Goal: Check status: Check status

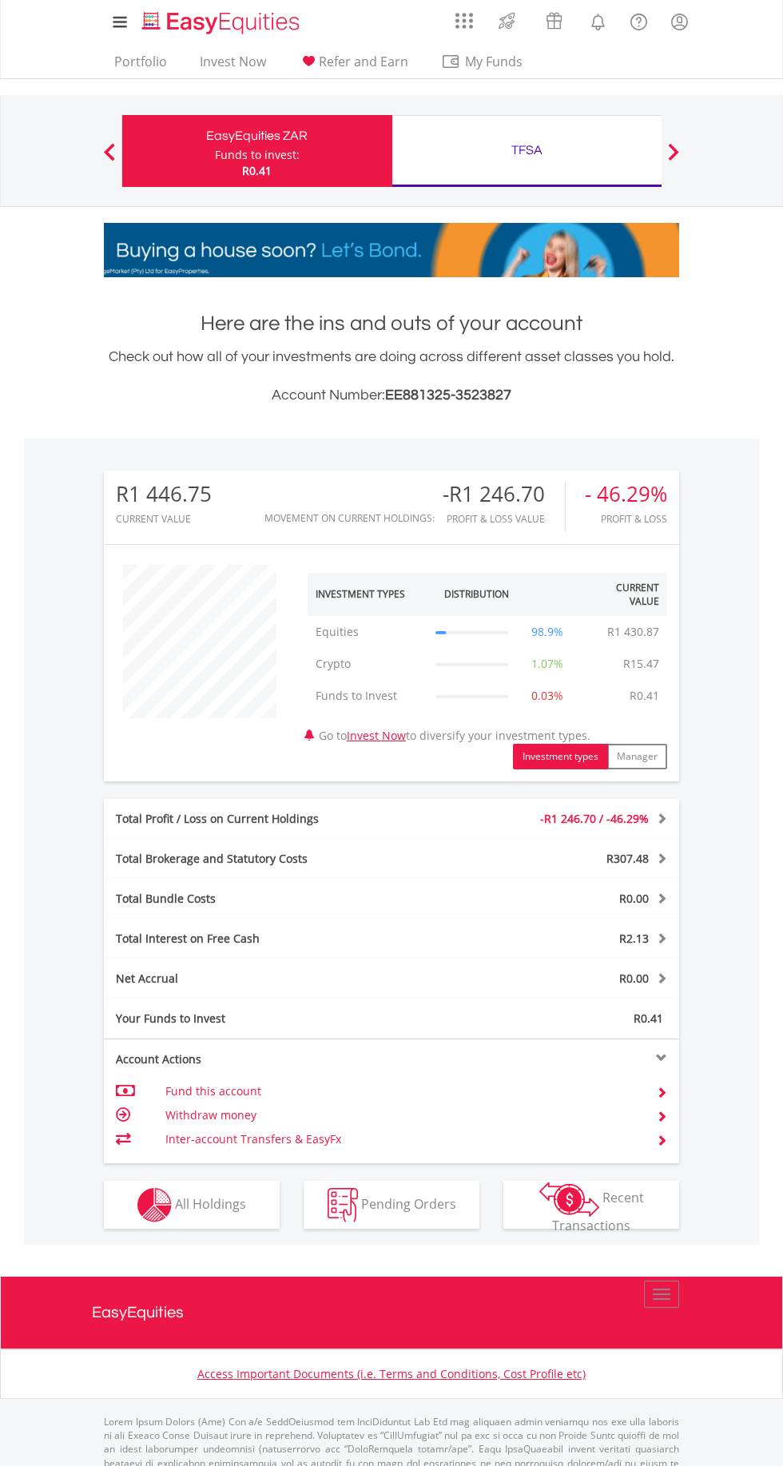
scroll to position [153, 192]
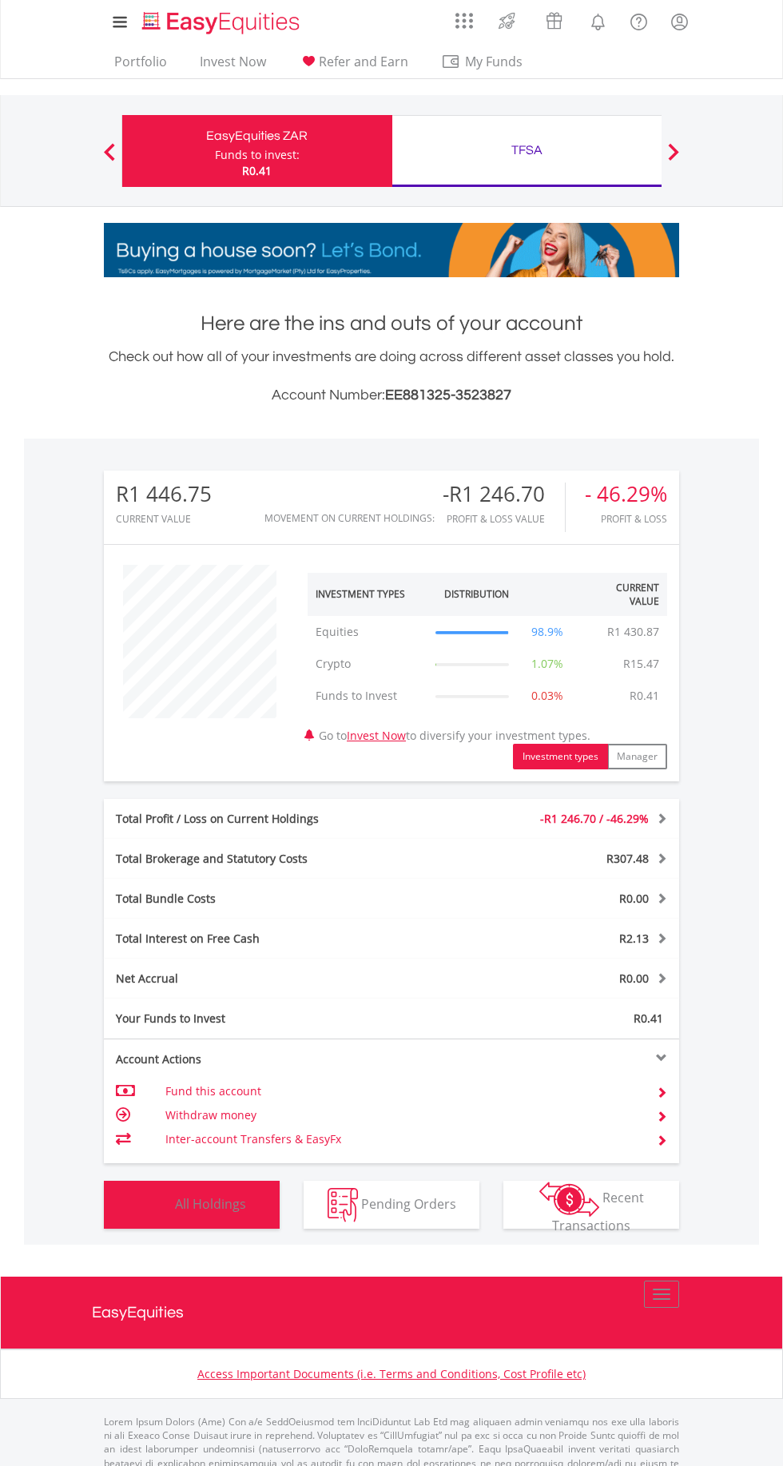
click at [221, 1203] on span "All Holdings" at bounding box center [210, 1204] width 71 height 18
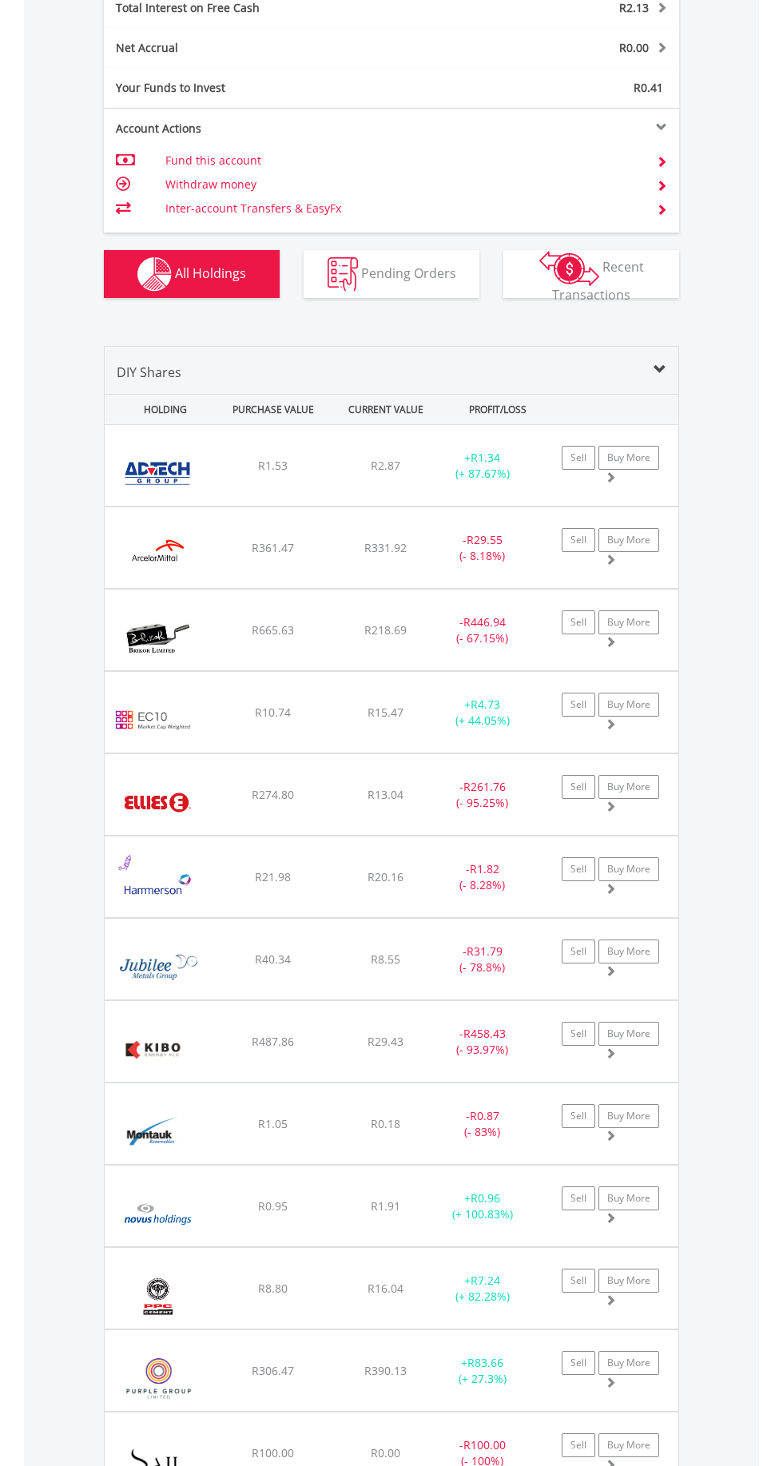
scroll to position [933, 0]
click at [451, 555] on div "- R29.55 (- 8.18%)" at bounding box center [482, 546] width 100 height 32
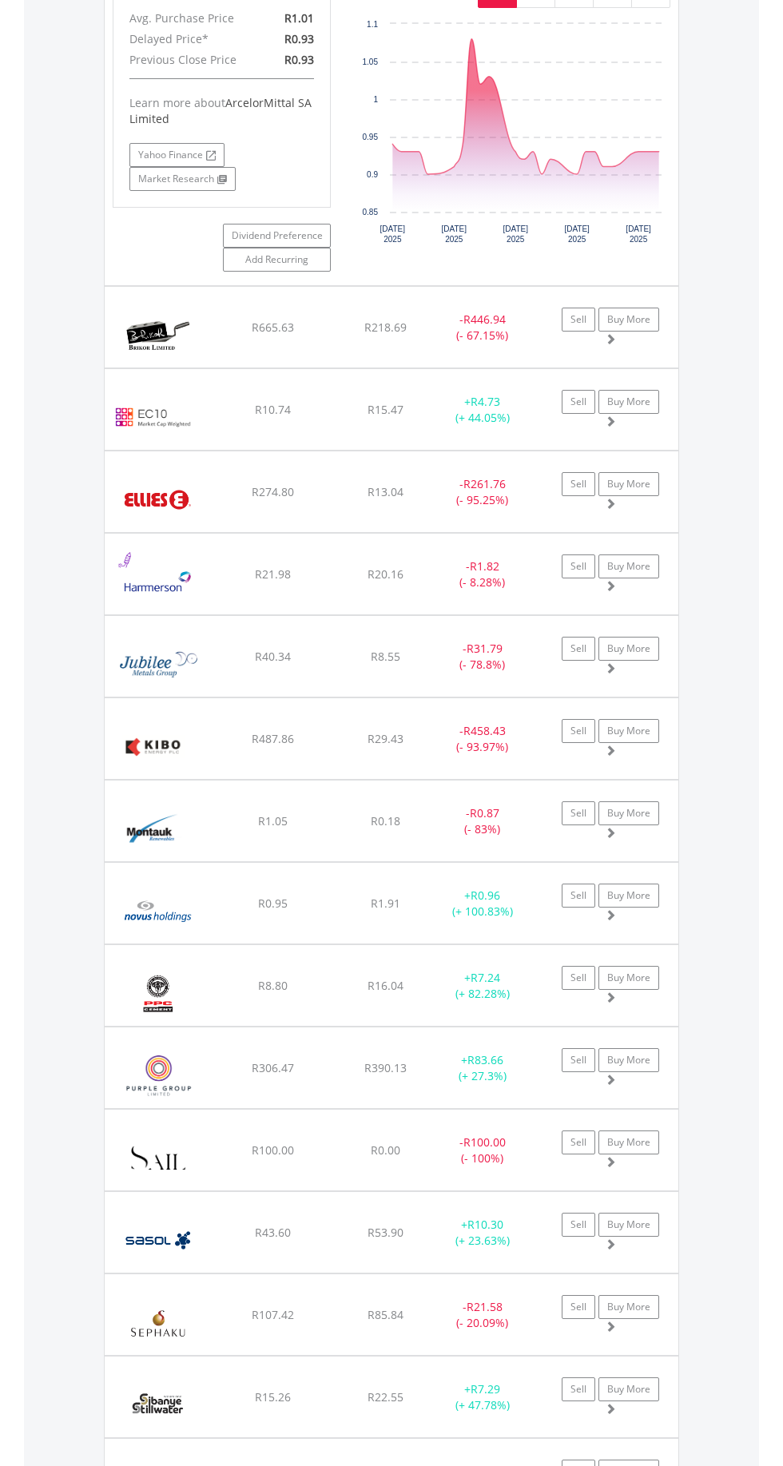
scroll to position [1643, 0]
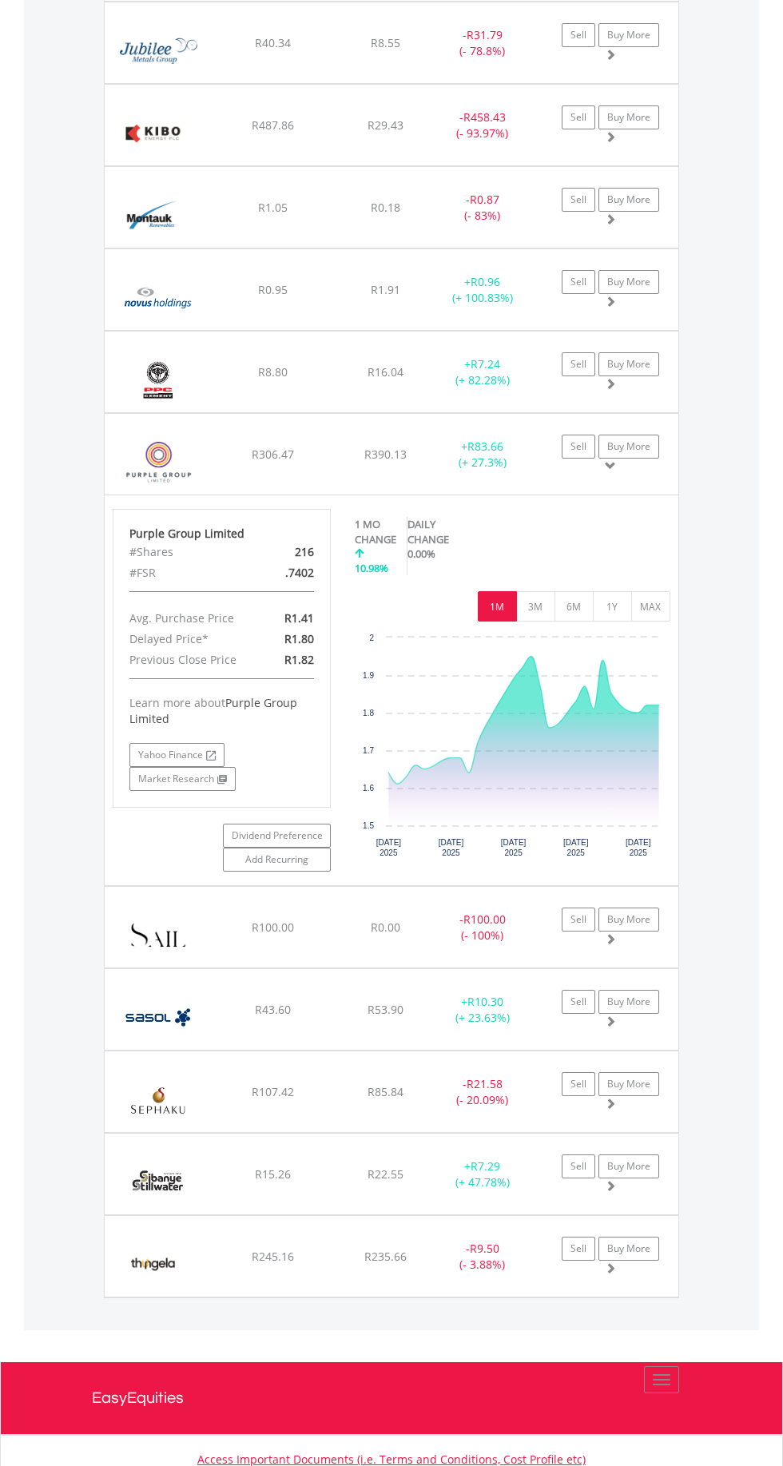
scroll to position [2242, 0]
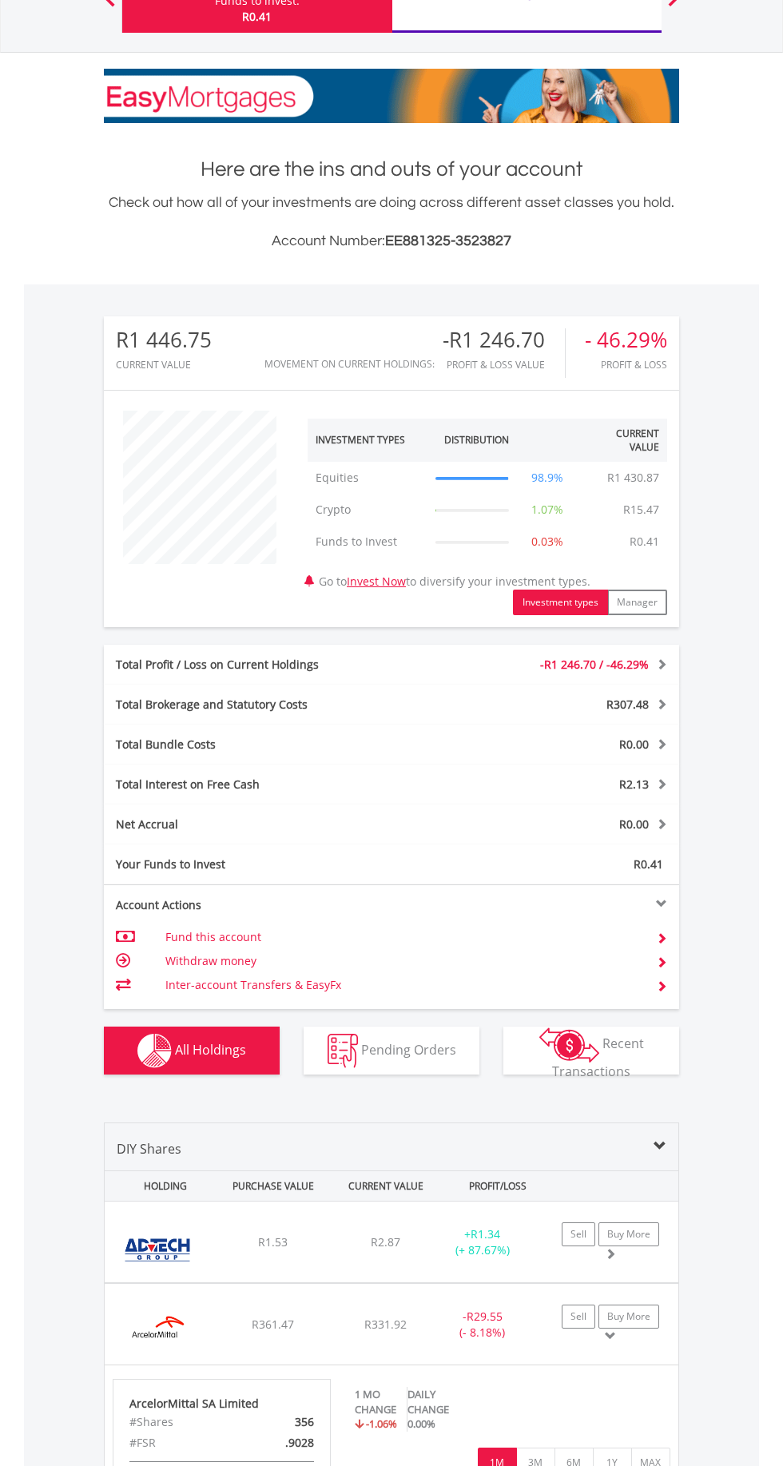
scroll to position [0, 0]
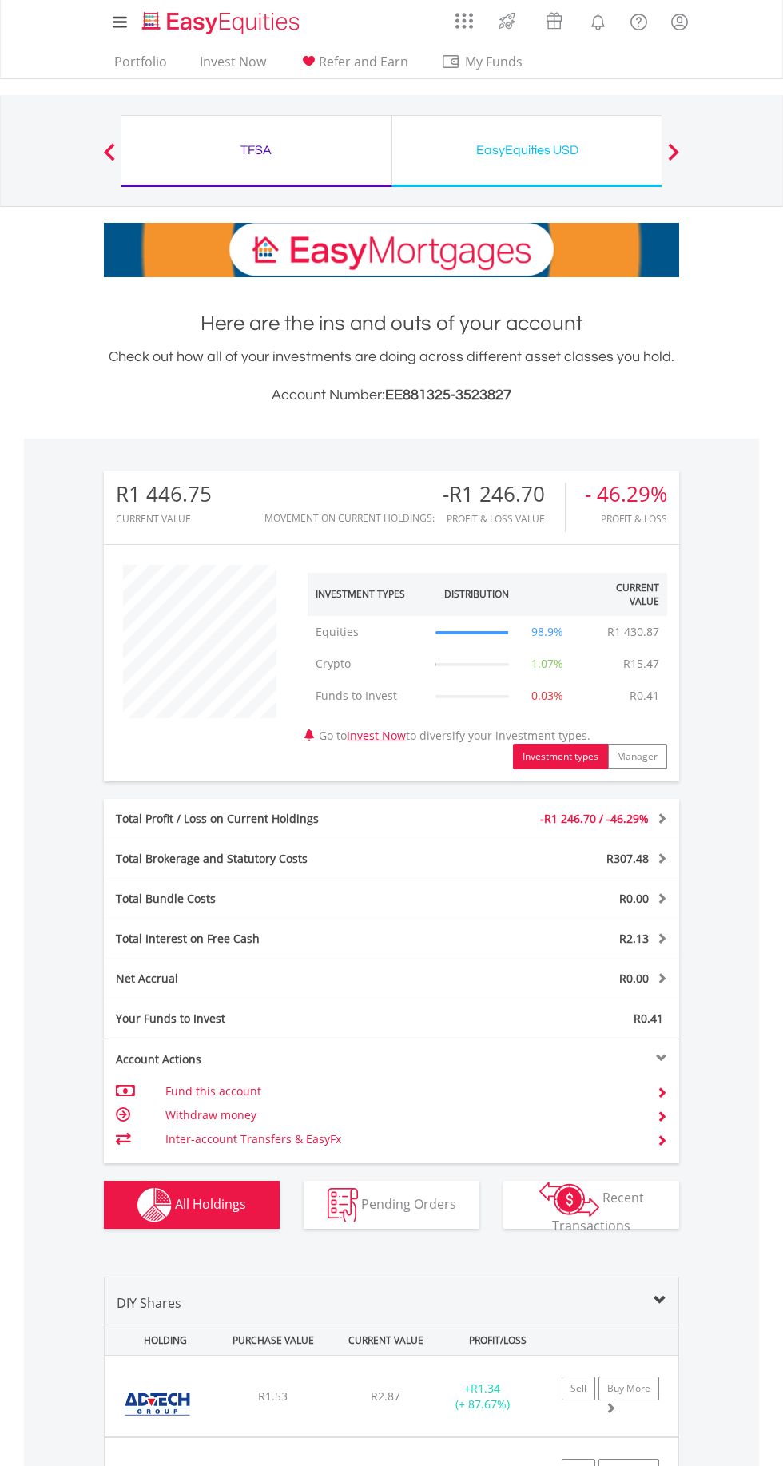
click at [558, 157] on div "EasyEquities USD" at bounding box center [527, 150] width 251 height 22
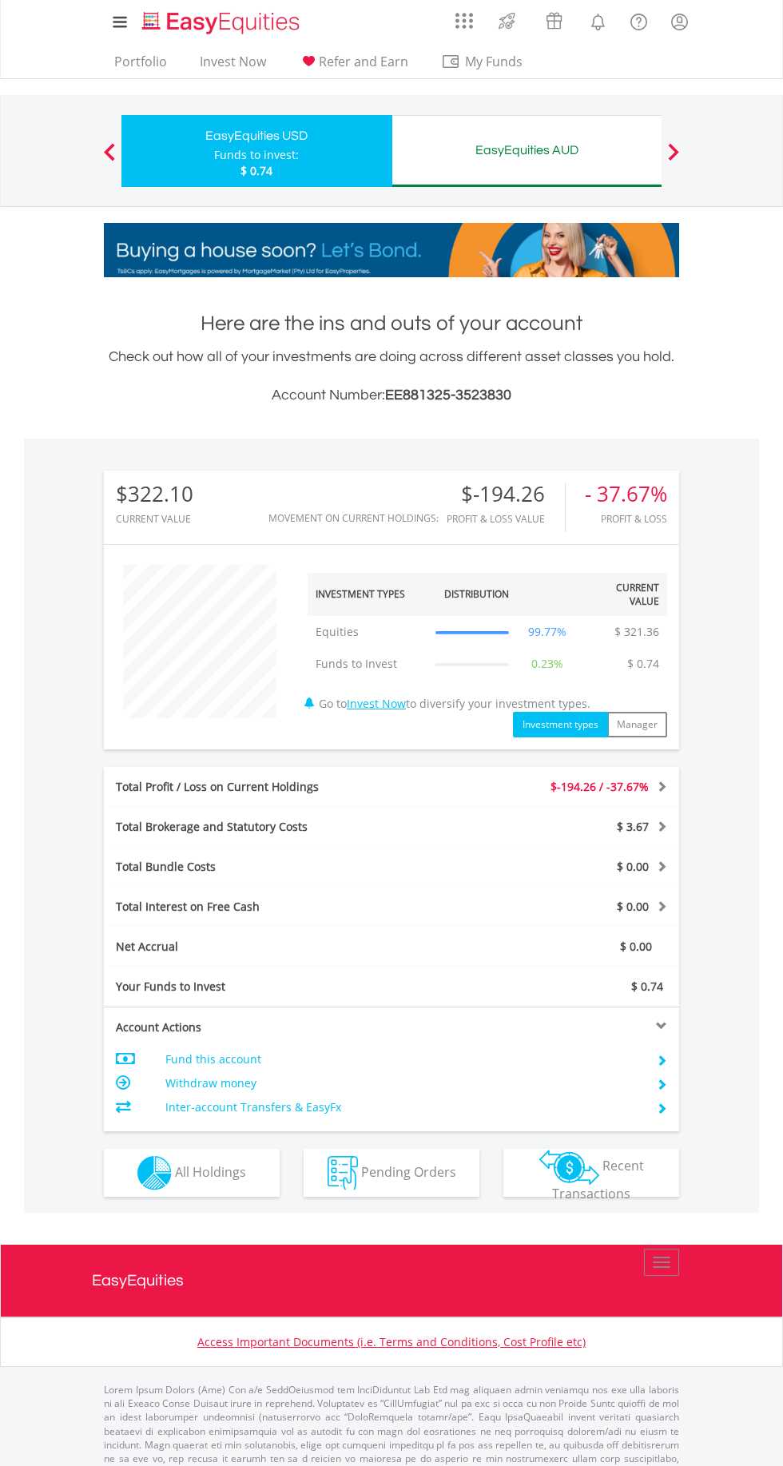
scroll to position [153, 192]
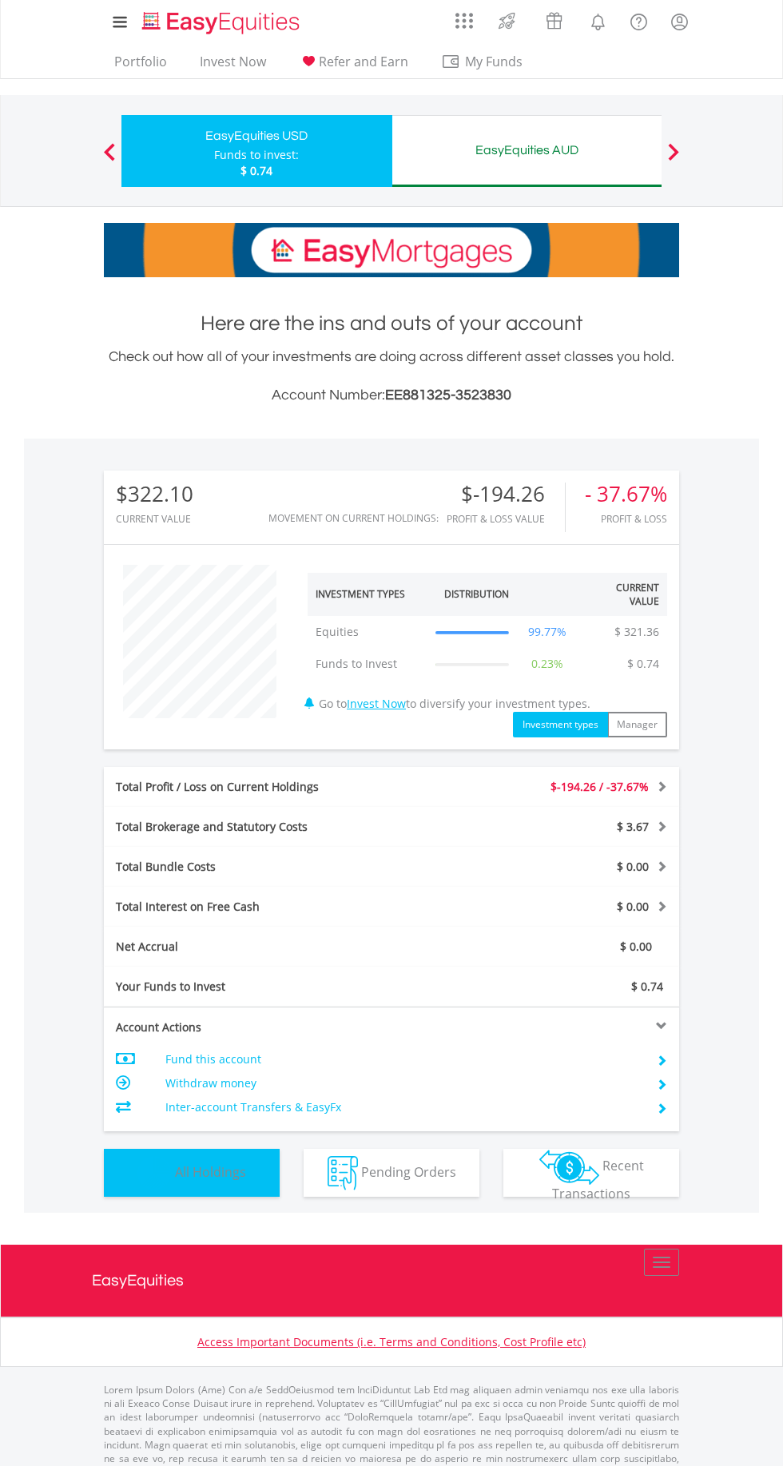
click at [221, 1176] on span "All Holdings" at bounding box center [210, 1172] width 71 height 18
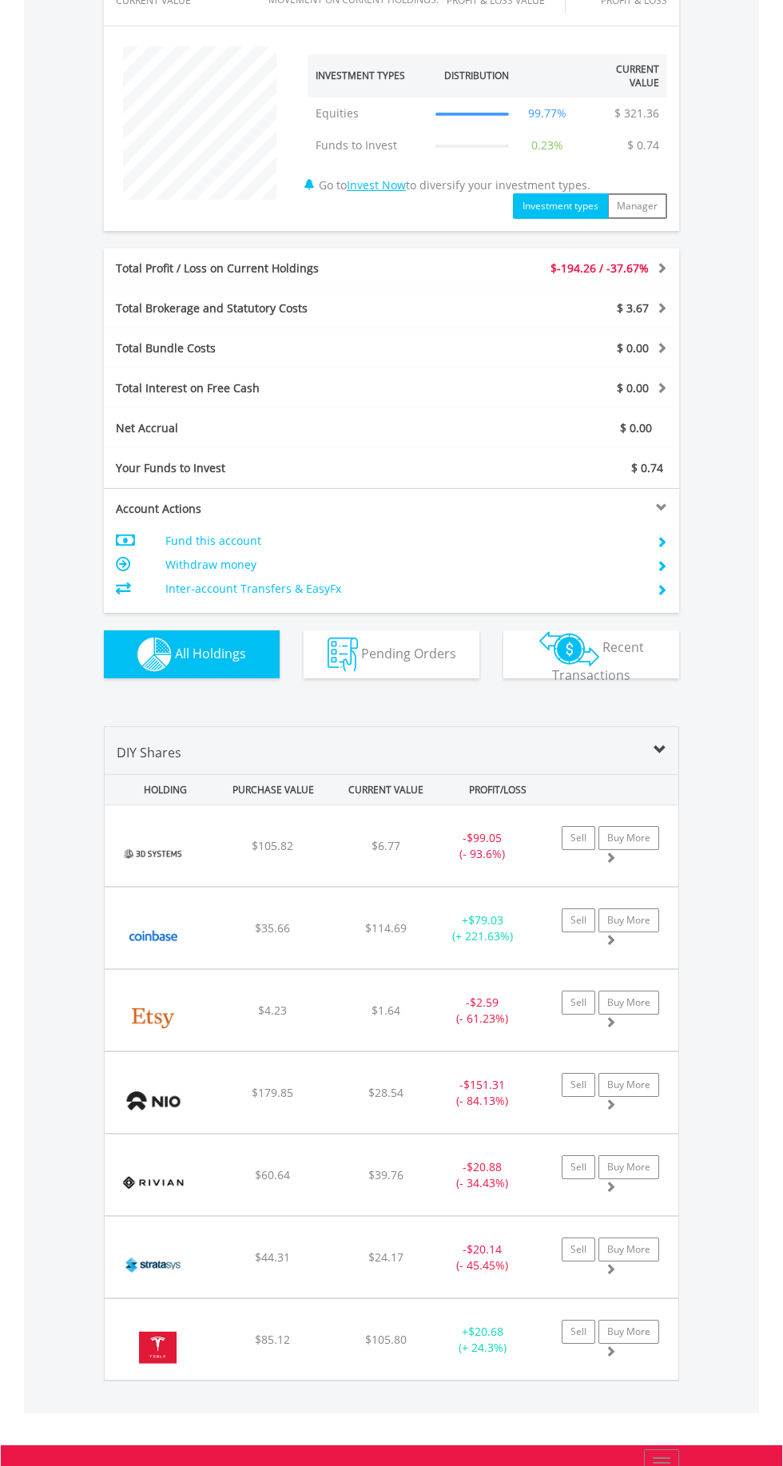
scroll to position [0, 0]
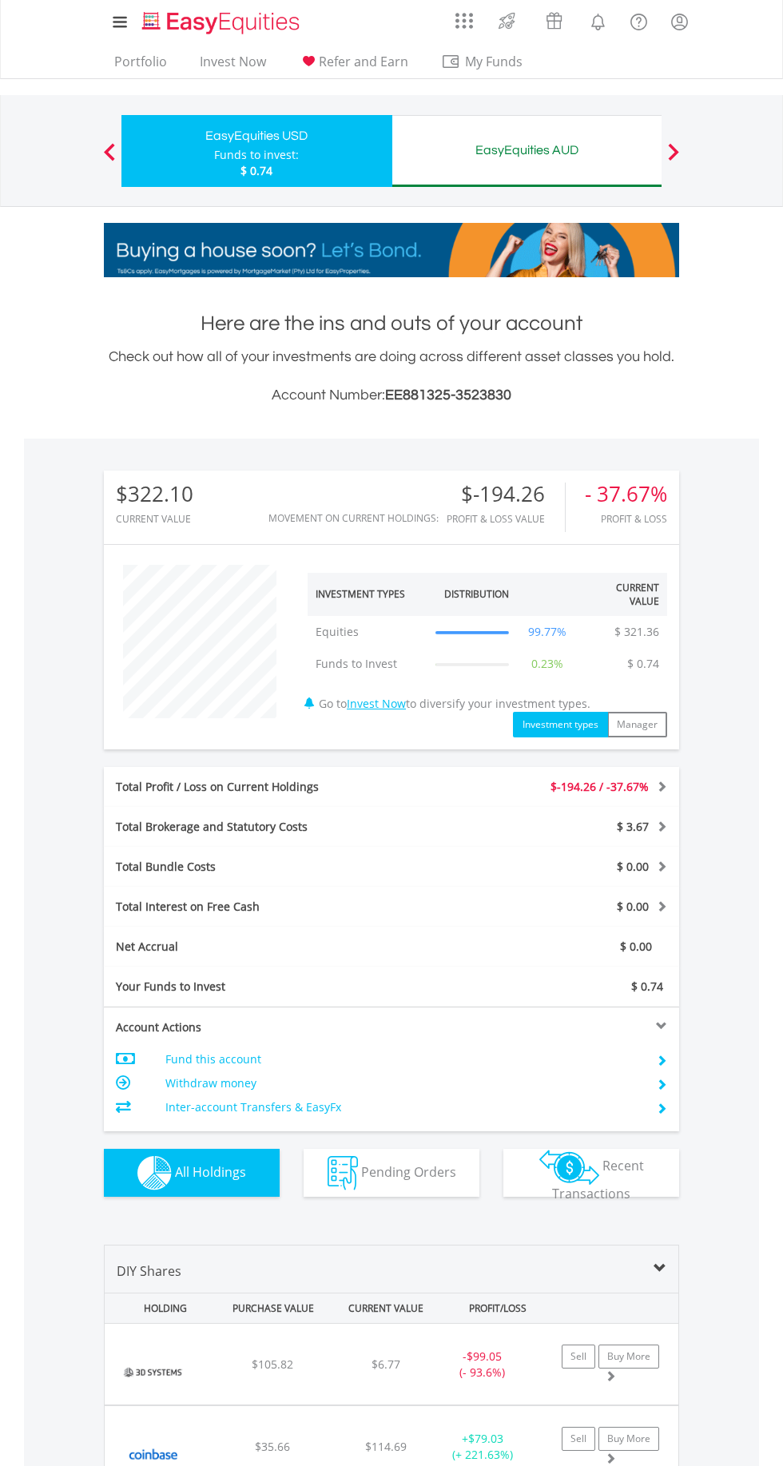
click at [559, 155] on div "EasyEquities AUD" at bounding box center [527, 150] width 251 height 22
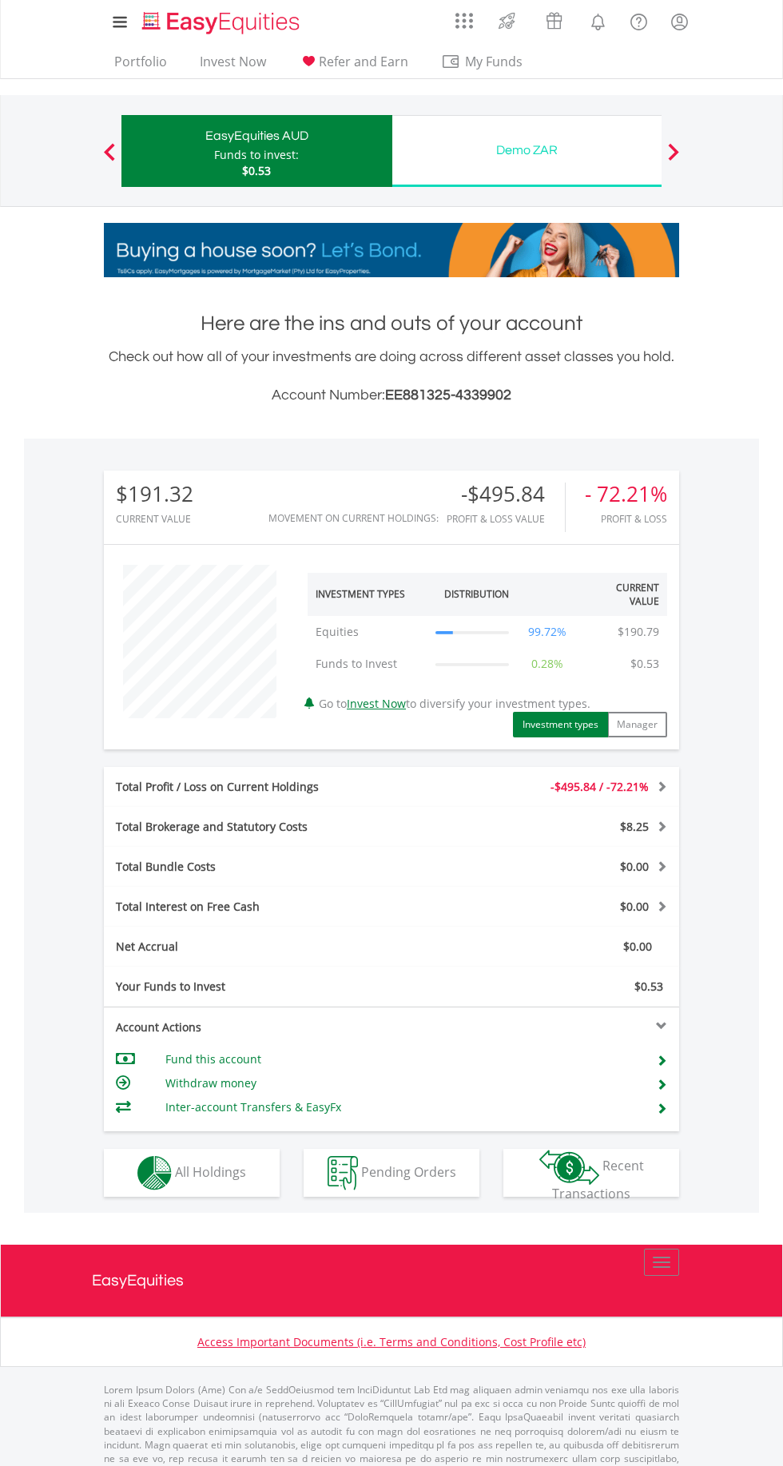
scroll to position [153, 192]
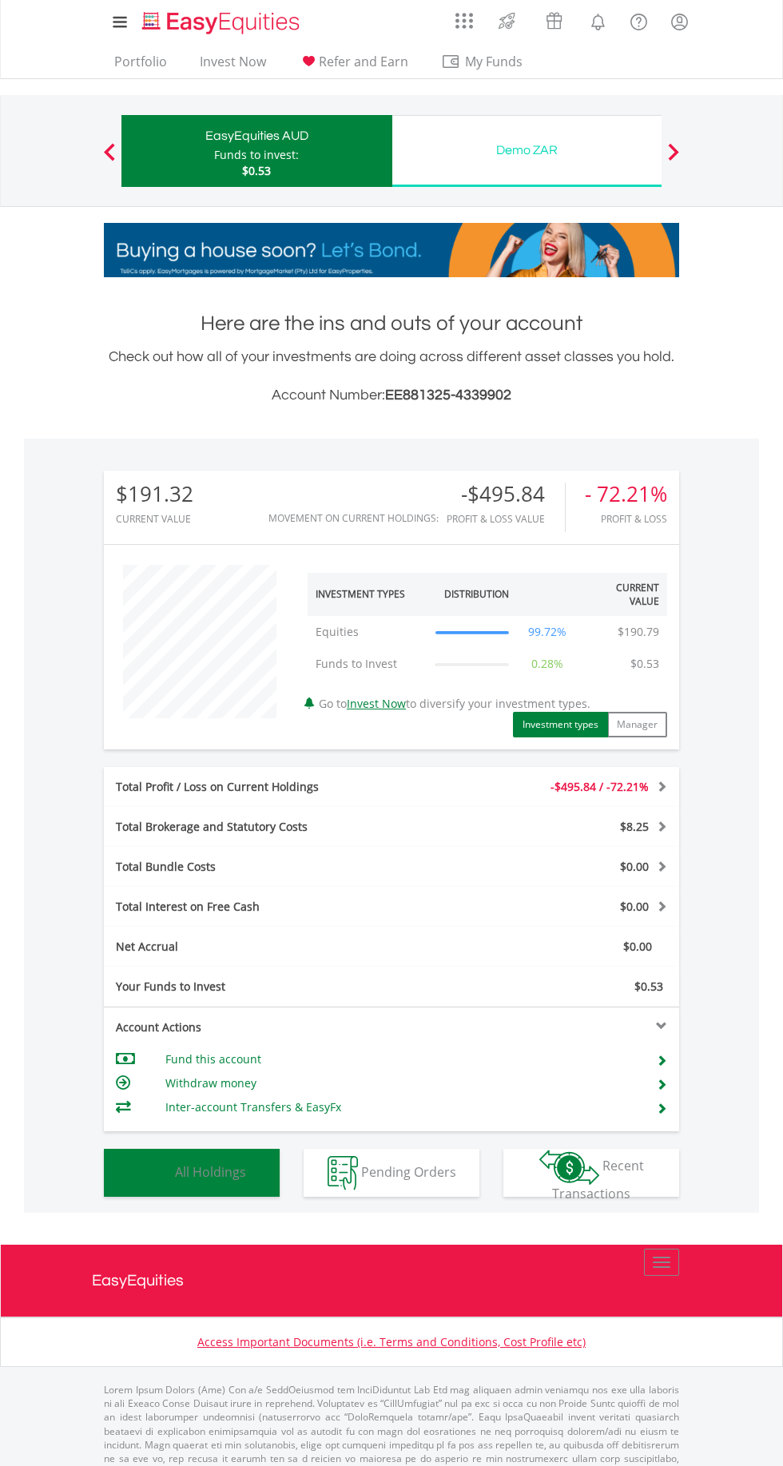
click at [241, 1159] on button "Holdings All Holdings" at bounding box center [192, 1173] width 176 height 48
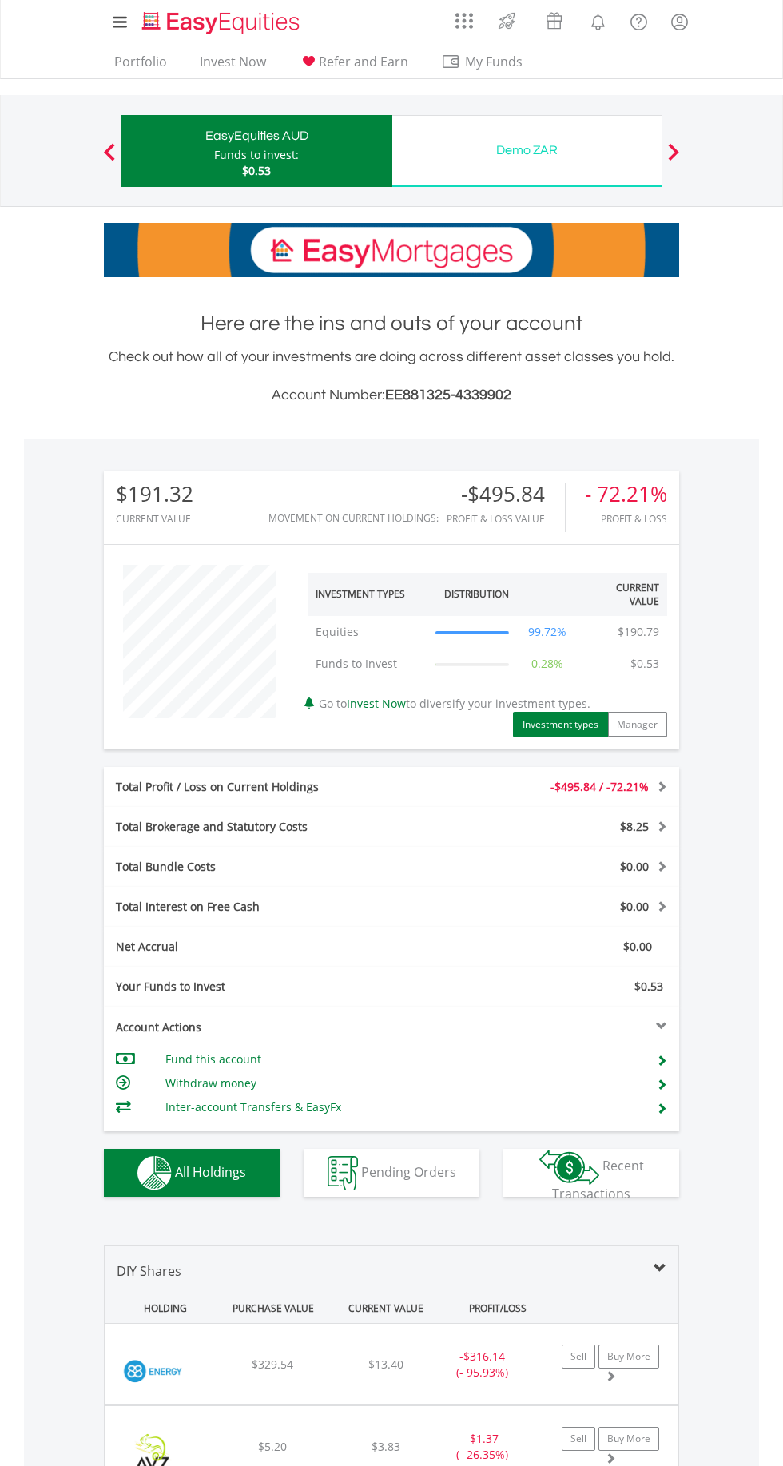
scroll to position [518, 0]
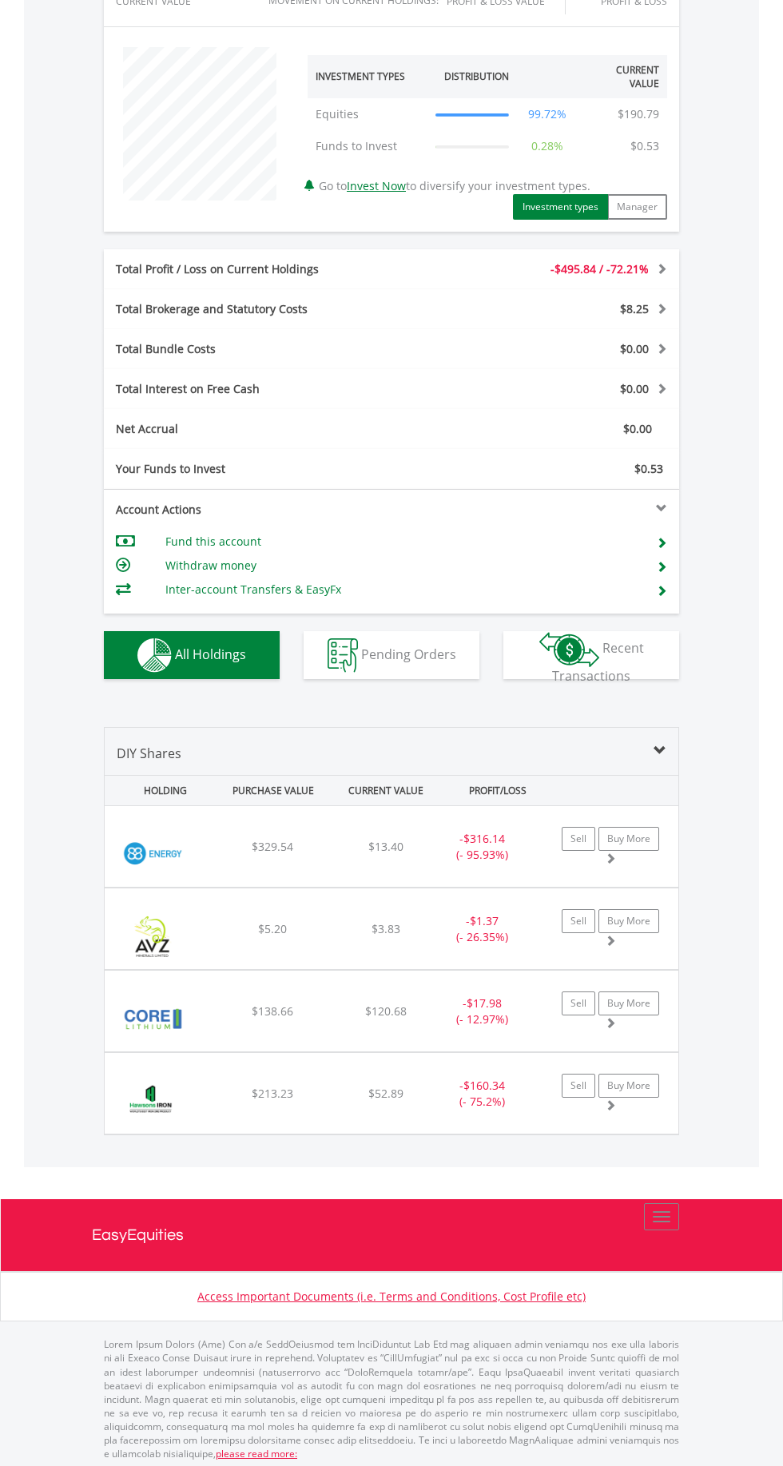
click at [407, 855] on div "$120.68" at bounding box center [386, 847] width 109 height 16
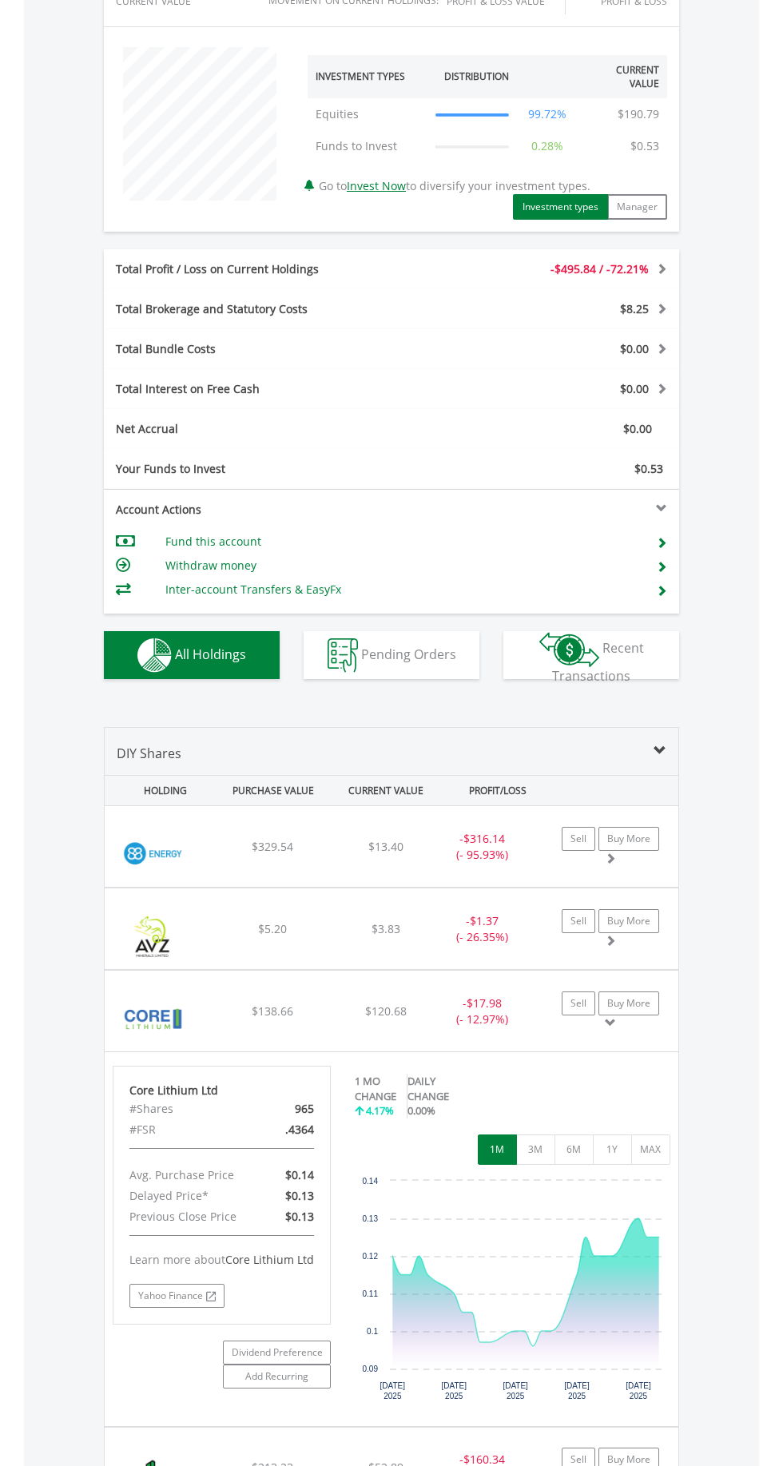
click at [446, 863] on div "- $17.98 (- 12.97%)" at bounding box center [482, 847] width 100 height 32
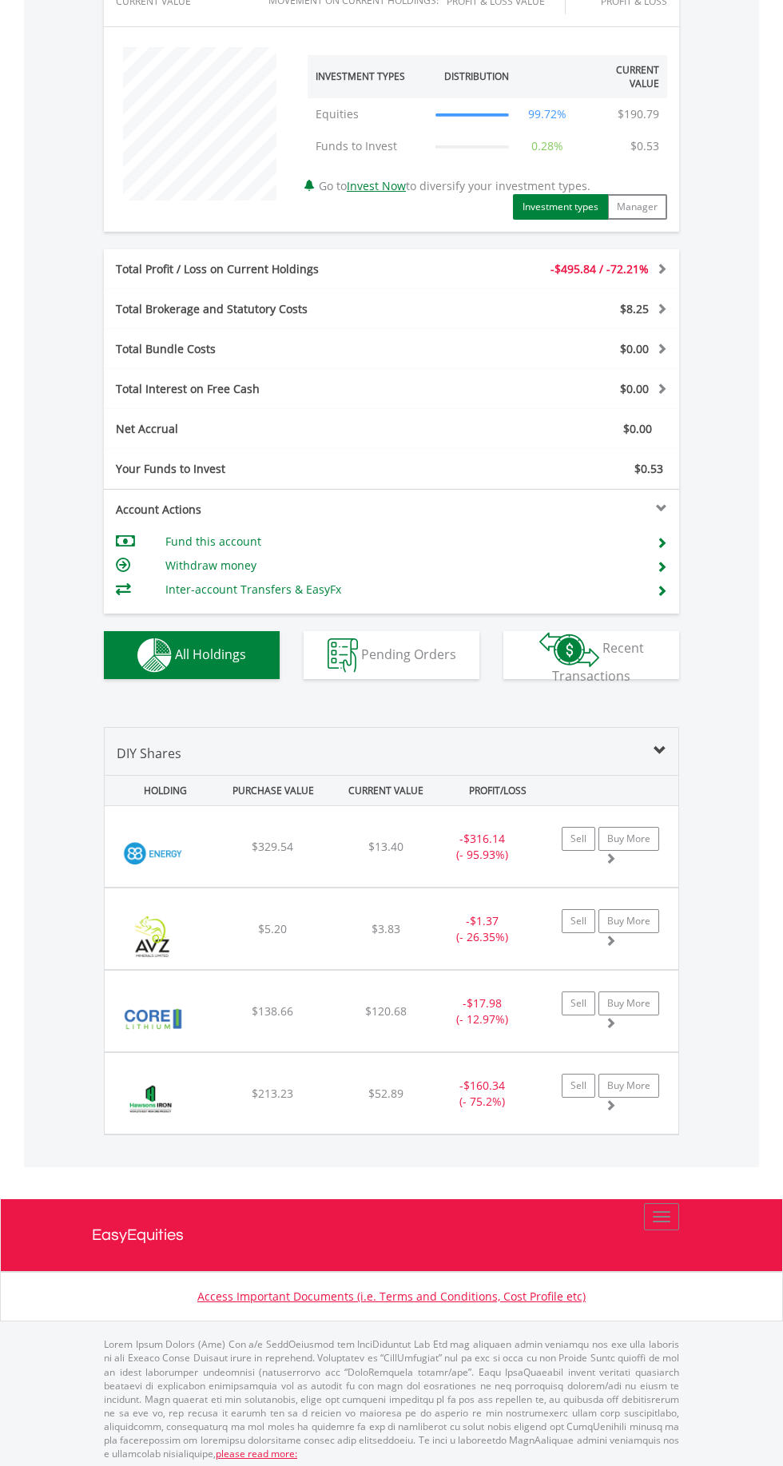
scroll to position [0, 0]
